Goal: Entertainment & Leisure: Consume media (video, audio)

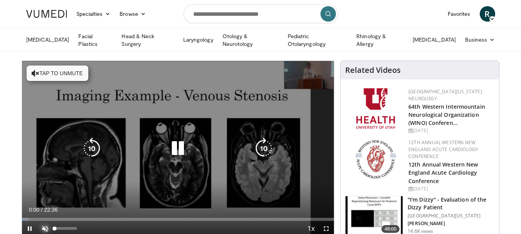
click at [42, 229] on span "Video Player" at bounding box center [44, 228] width 15 height 15
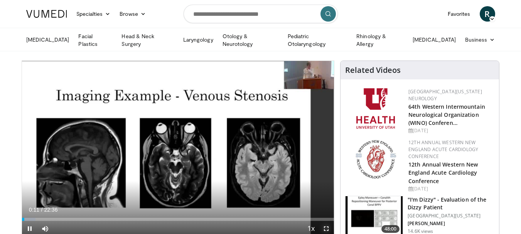
click at [326, 230] on span "Video Player" at bounding box center [326, 228] width 15 height 15
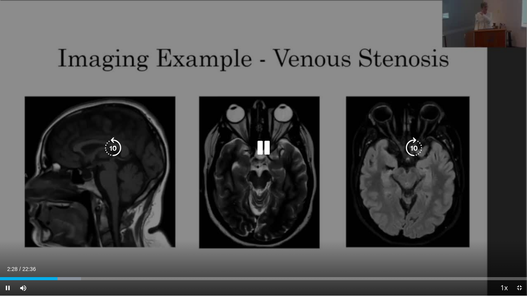
click at [268, 147] on icon "Video Player" at bounding box center [264, 148] width 22 height 22
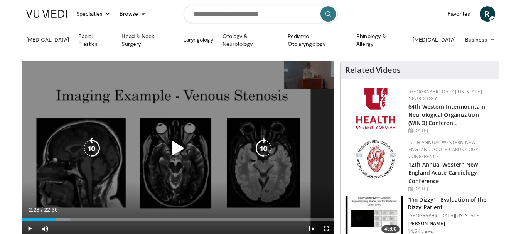
click at [179, 143] on icon "Video Player" at bounding box center [178, 149] width 22 height 22
click at [176, 150] on icon "Video Player" at bounding box center [178, 149] width 22 height 22
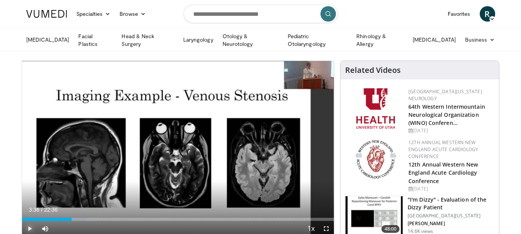
click at [32, 228] on span "Video Player" at bounding box center [29, 228] width 15 height 15
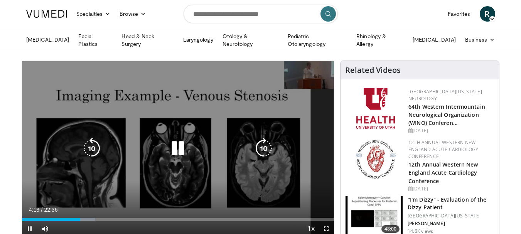
click at [176, 152] on icon "Video Player" at bounding box center [178, 149] width 22 height 22
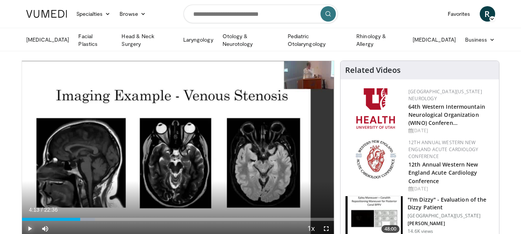
click at [30, 228] on span "Video Player" at bounding box center [29, 228] width 15 height 15
